Goal: Find specific page/section: Find specific page/section

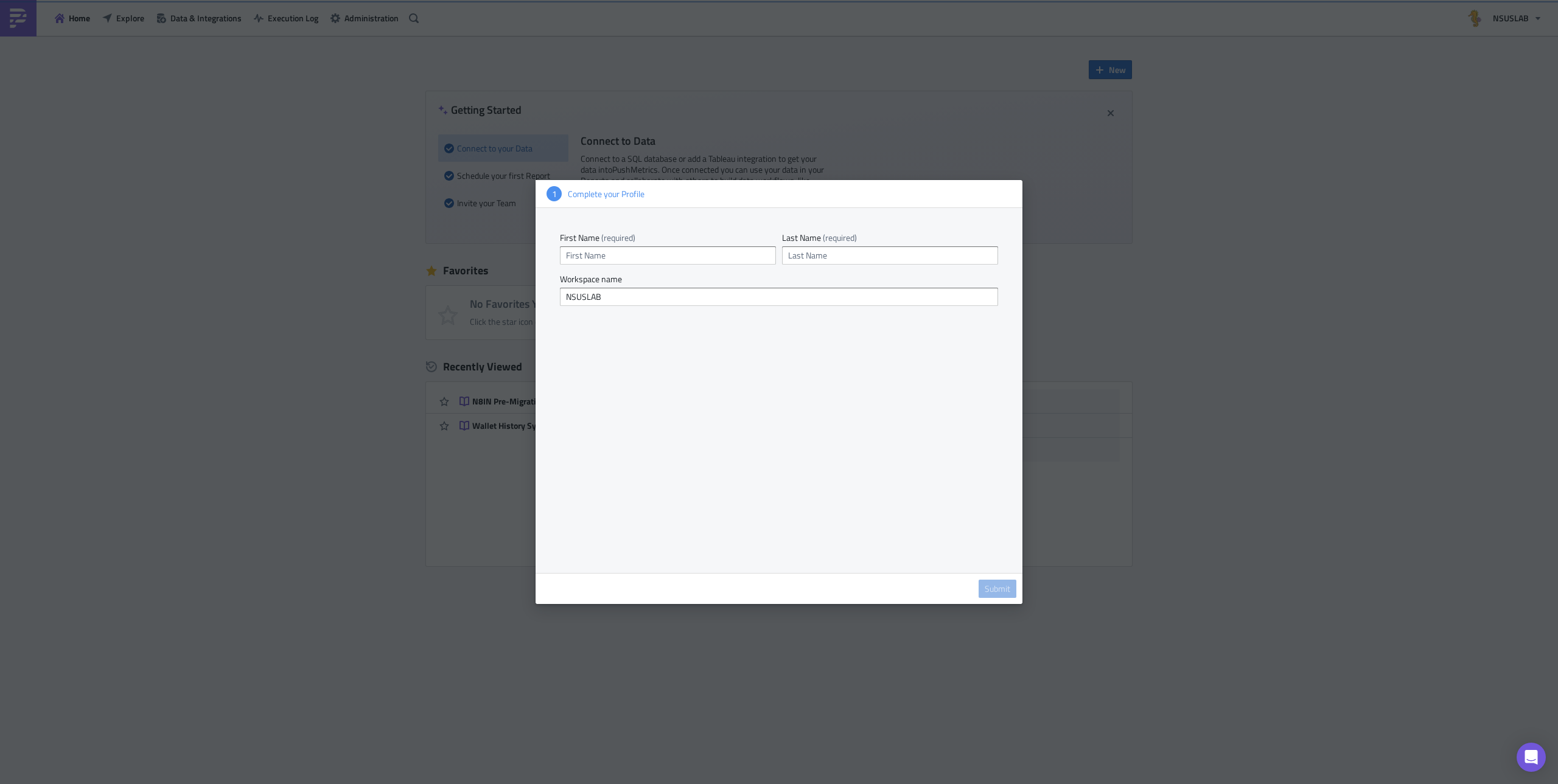
click at [808, 651] on div at bounding box center [779, 392] width 1558 height 784
click at [1078, 539] on div at bounding box center [779, 392] width 1558 height 784
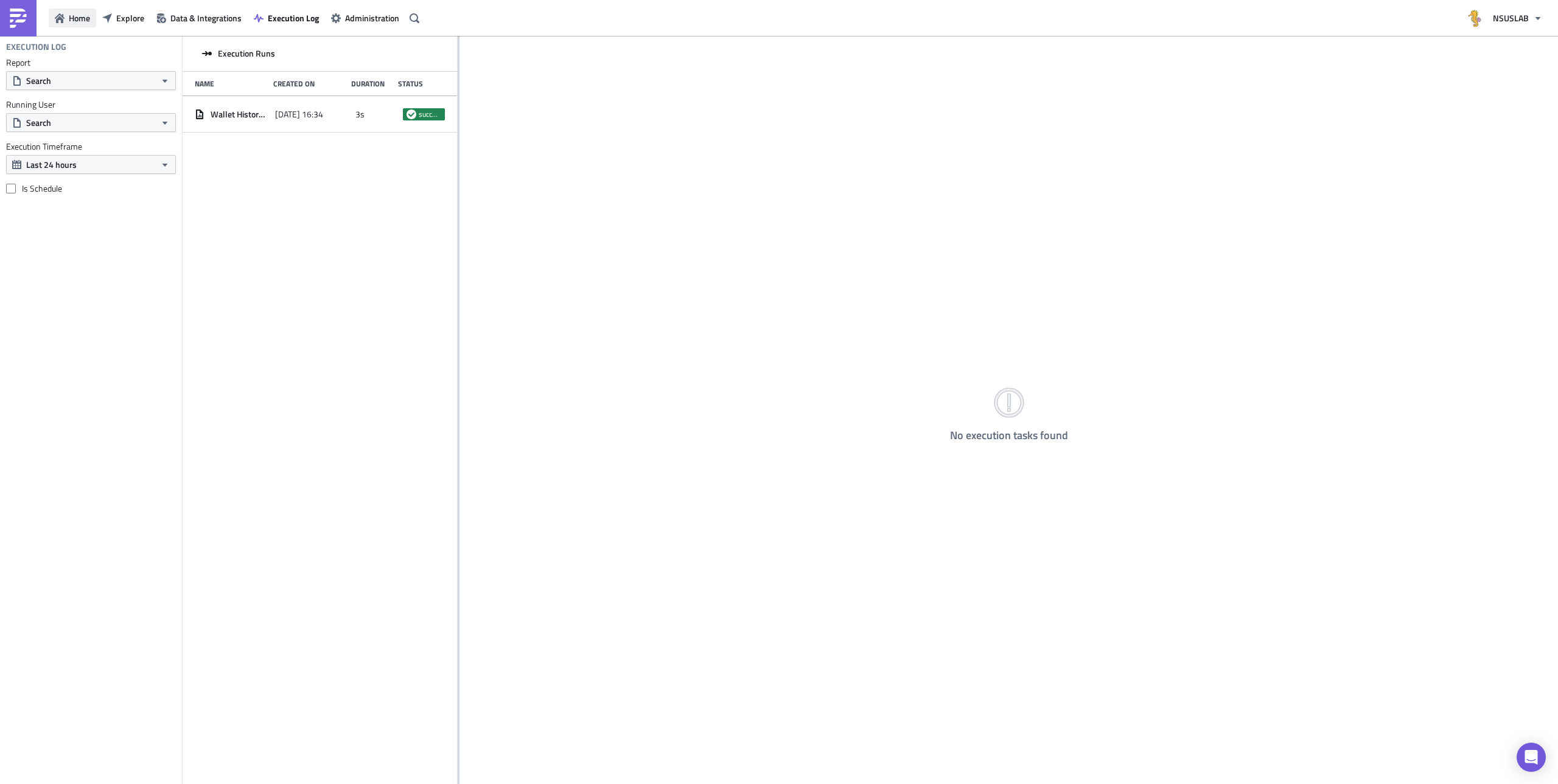
click at [66, 22] on button "Home" at bounding box center [72, 18] width 48 height 19
click at [124, 20] on span "Explore" at bounding box center [131, 17] width 28 height 13
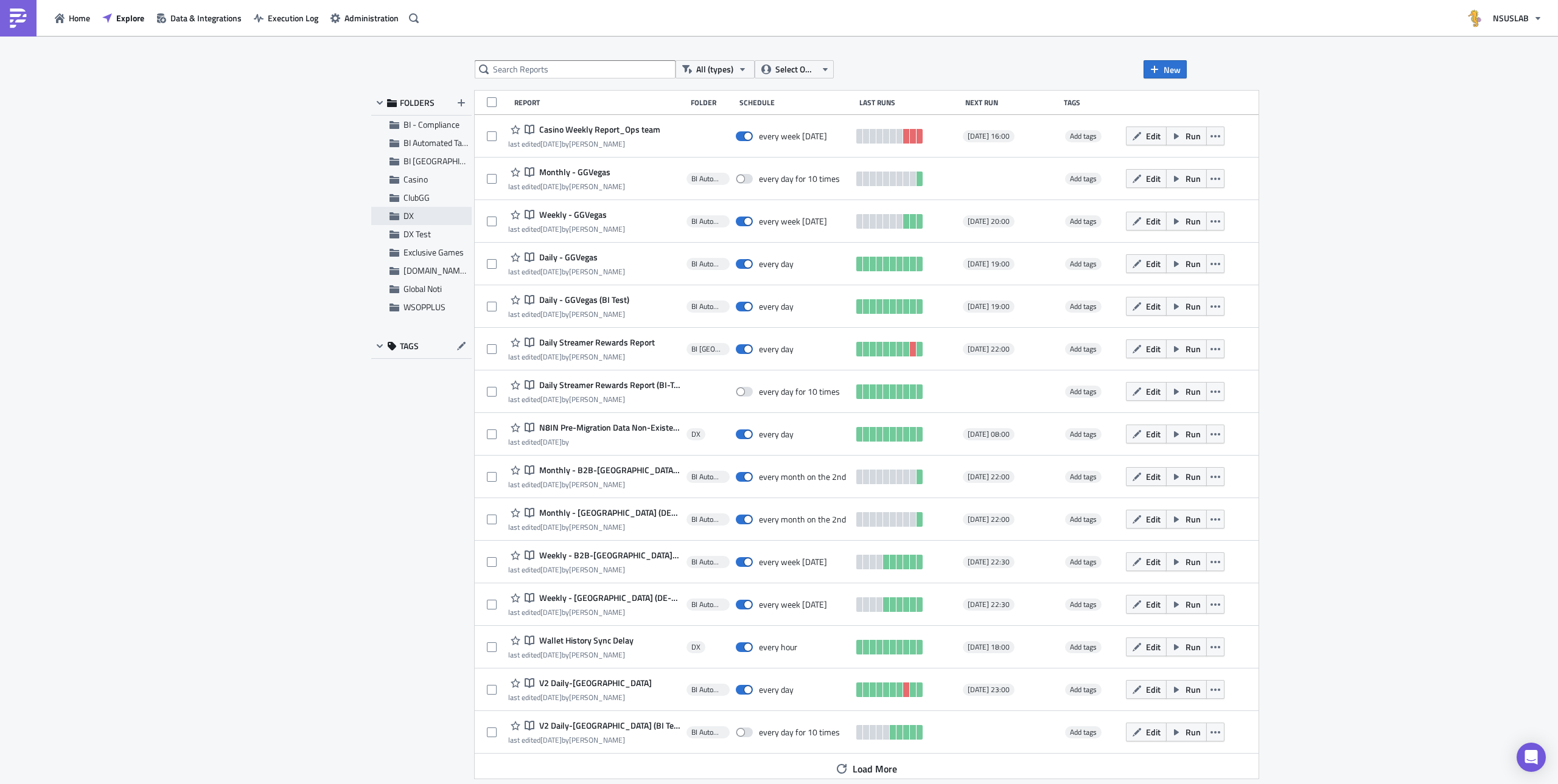
click at [428, 219] on span "DX" at bounding box center [436, 216] width 65 height 11
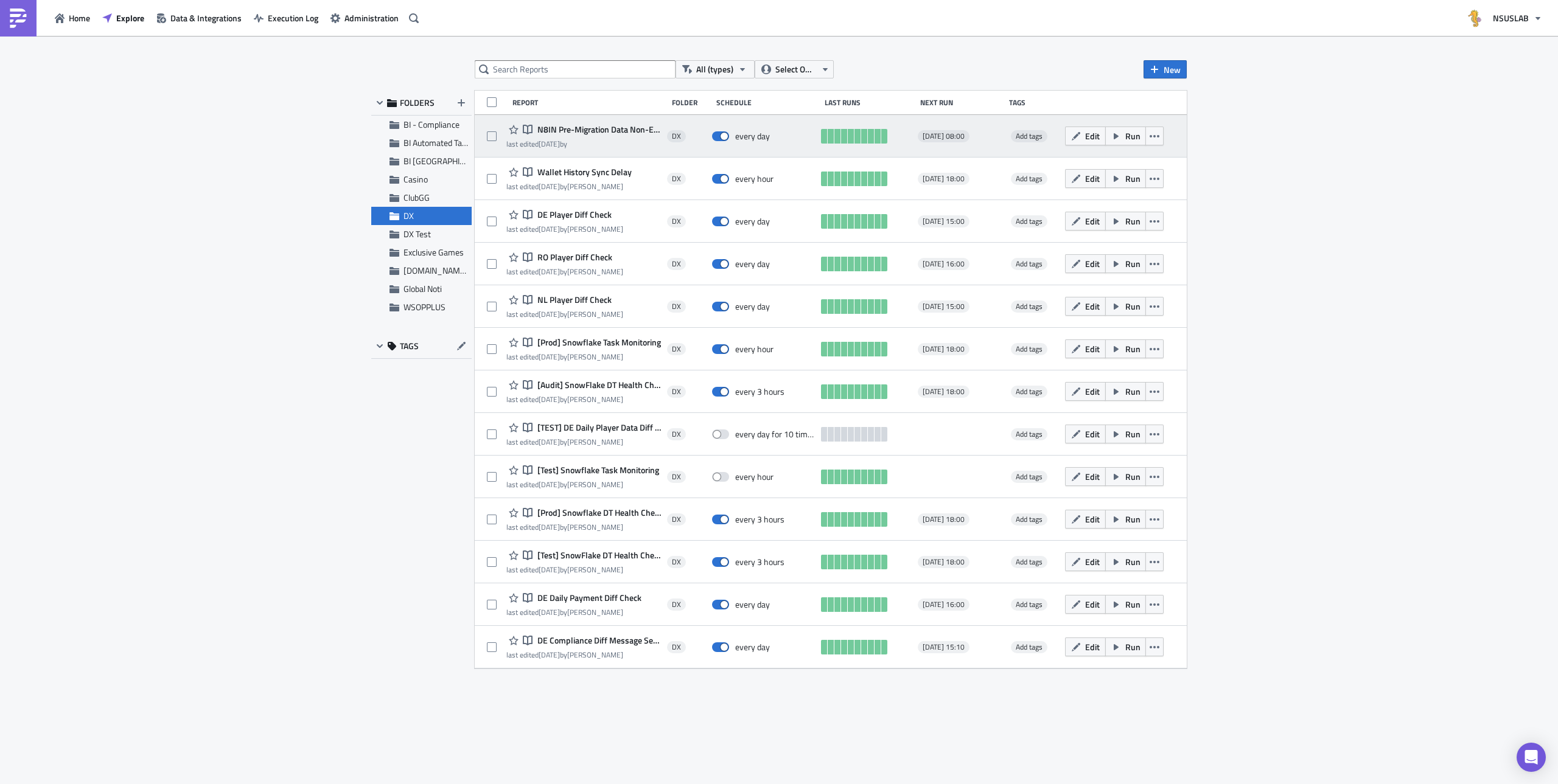
click at [580, 130] on span "N8IN Pre-Migration Data Non-Existence Check" at bounding box center [597, 130] width 126 height 11
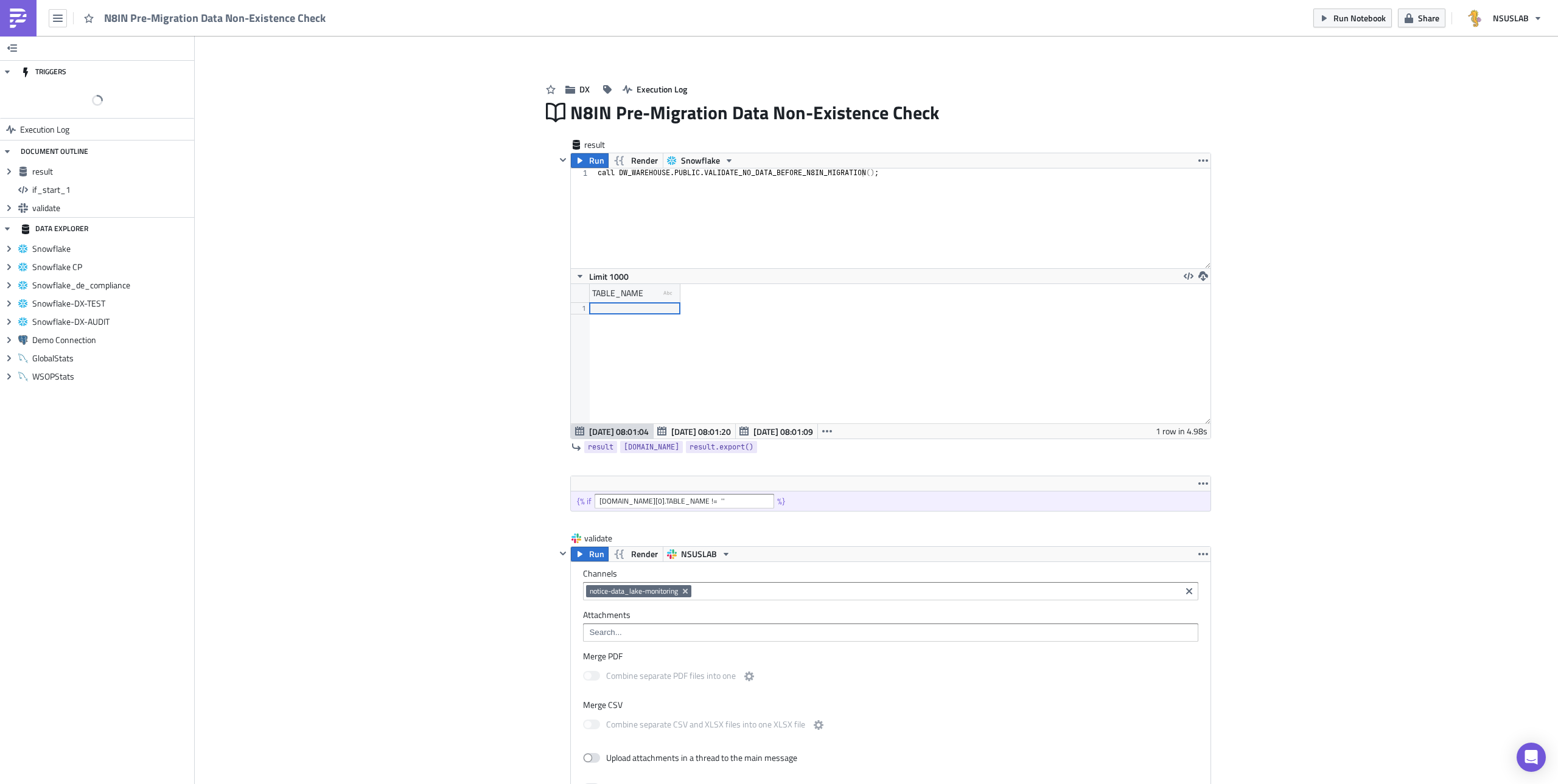
scroll to position [139, 639]
drag, startPoint x: 955, startPoint y: 115, endPoint x: 619, endPoint y: 110, distance: 336.0
click at [619, 110] on div "N8IN Pre-Migration Data Non-Existence Check N8IN Pre-Migration Data Non-Existen…" at bounding box center [891, 113] width 641 height 28
click at [585, 113] on input "N8IN Pre-Migration Data Non-Existence Check" at bounding box center [756, 112] width 372 height 23
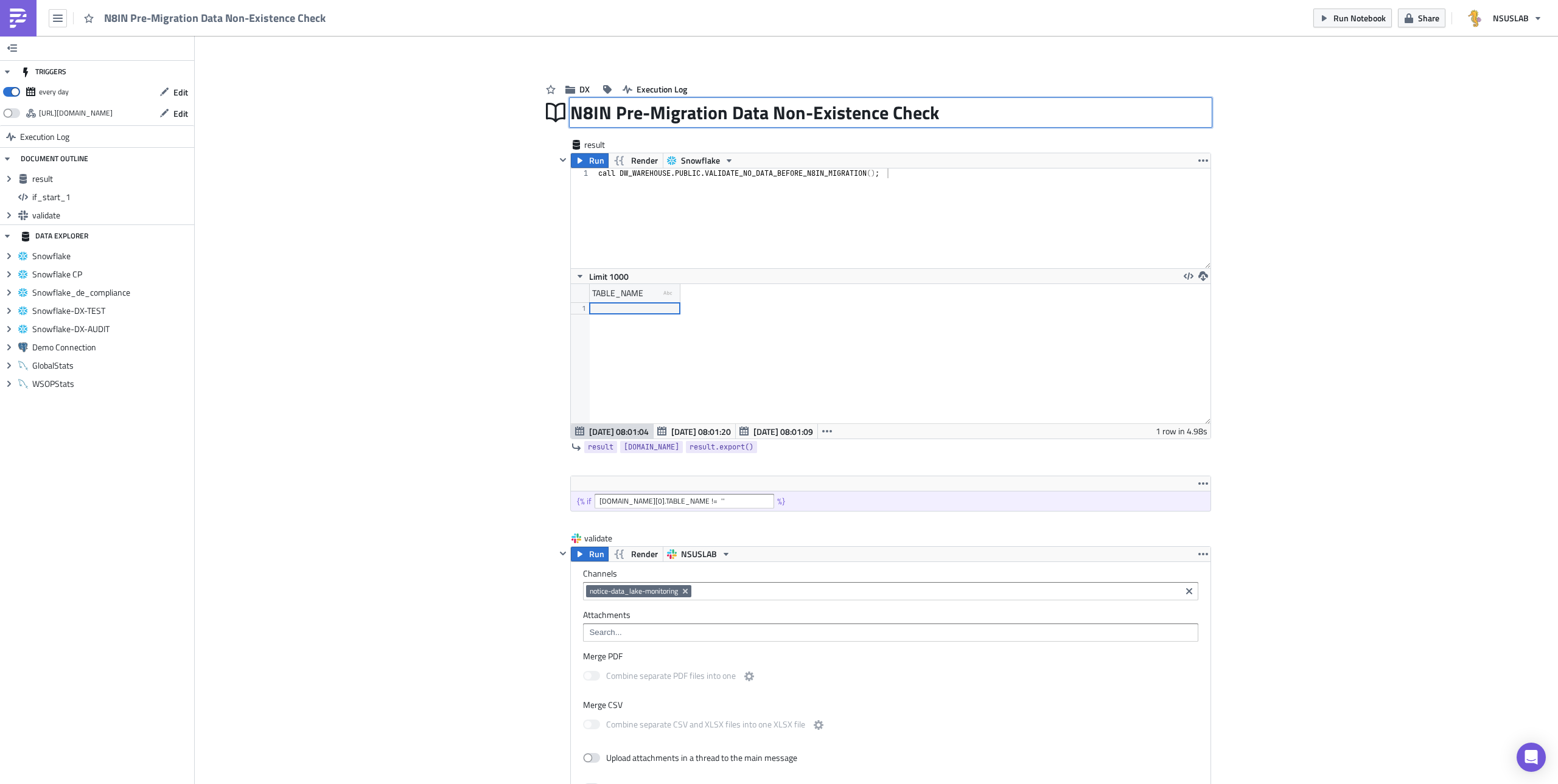
click at [585, 113] on input "N8IN Pre-Migration Data Non-Existence Check" at bounding box center [756, 112] width 372 height 23
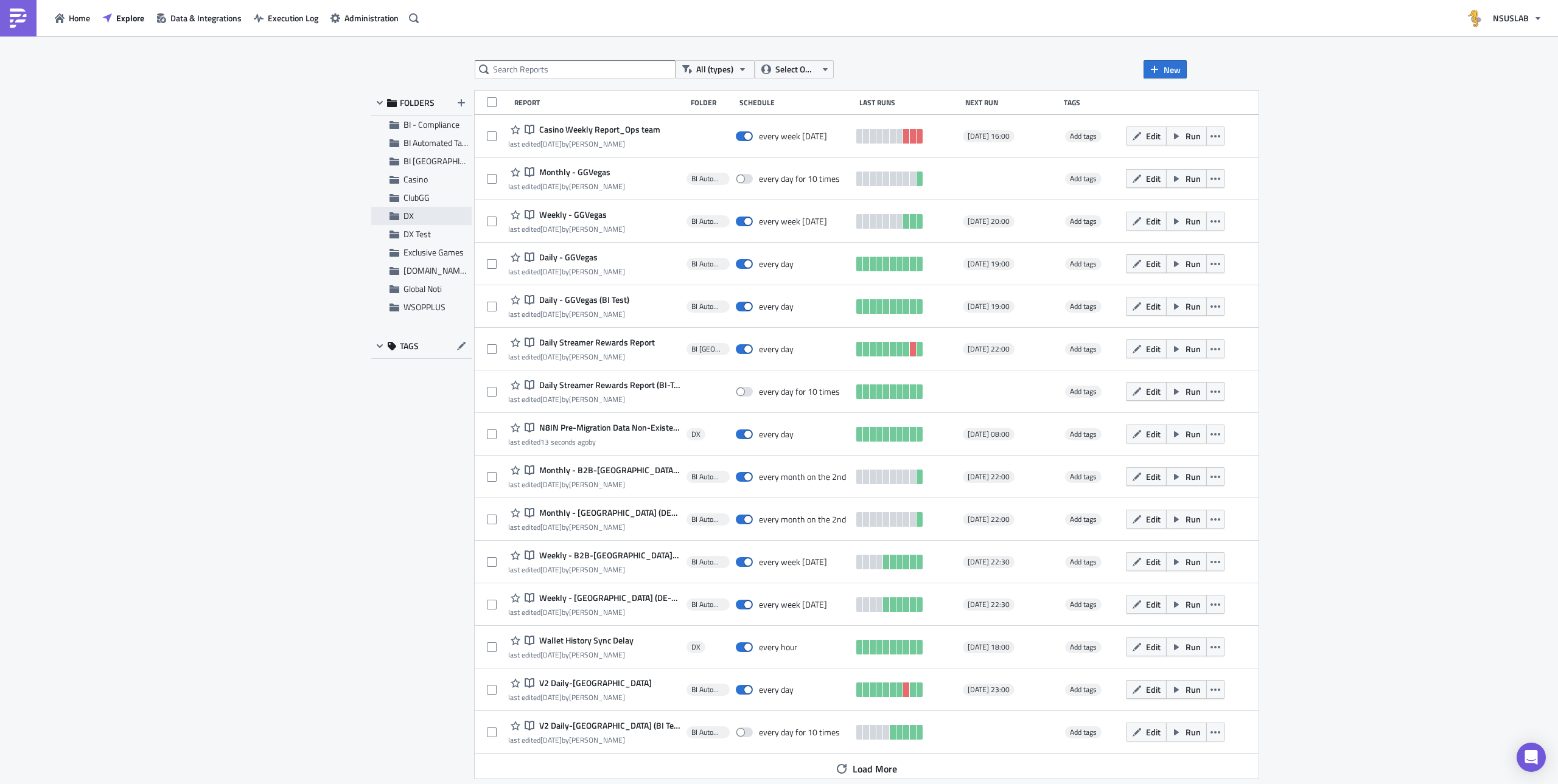
click at [397, 222] on div "DX" at bounding box center [421, 216] width 100 height 18
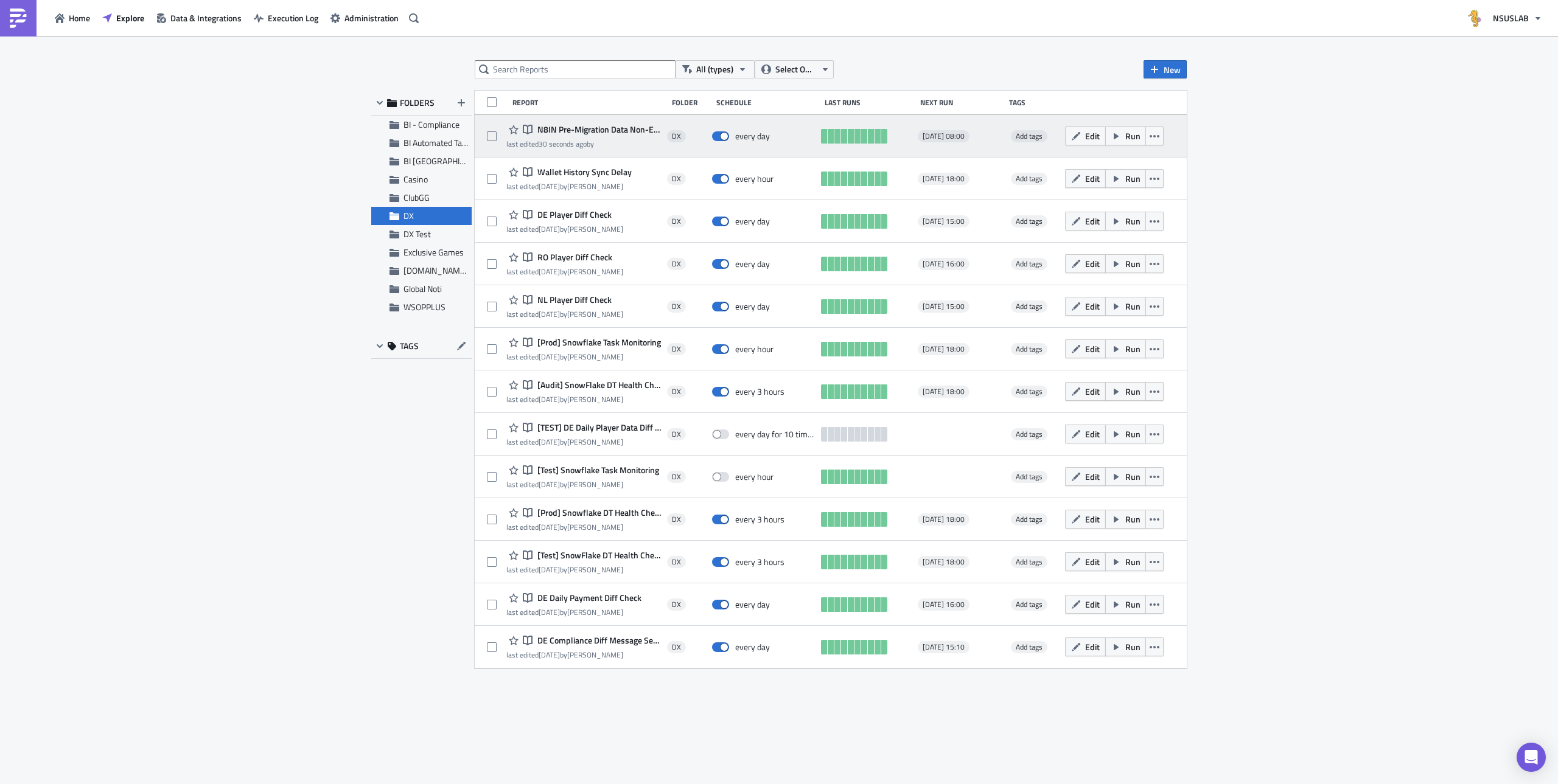
click at [566, 136] on div "Notebook N8IN Pre-Migration Data Non-Existence Check" at bounding box center [584, 130] width 155 height 15
click at [572, 131] on span "N8IN Pre-Migration Data Non-Existence Check" at bounding box center [597, 130] width 126 height 11
click at [572, 131] on div "All (types) Select Owner New FOLDERS BI - Compliance BI Automated Tableau Repor…" at bounding box center [779, 411] width 1558 height 750
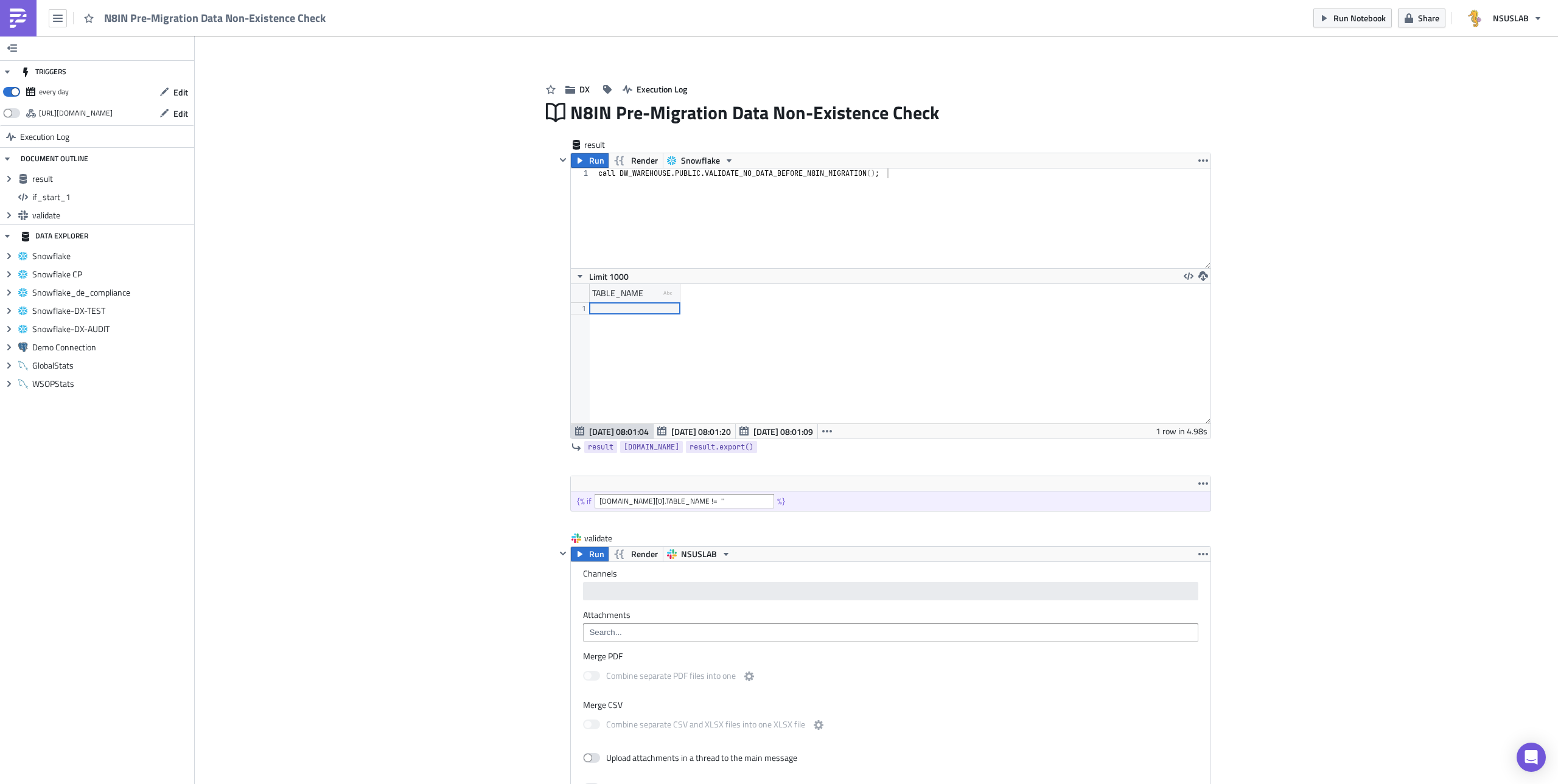
scroll to position [139, 639]
